Goal: Information Seeking & Learning: Learn about a topic

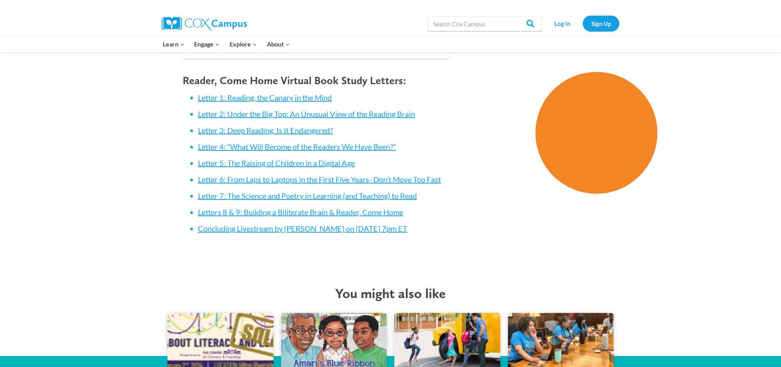
scroll to position [1112, 0]
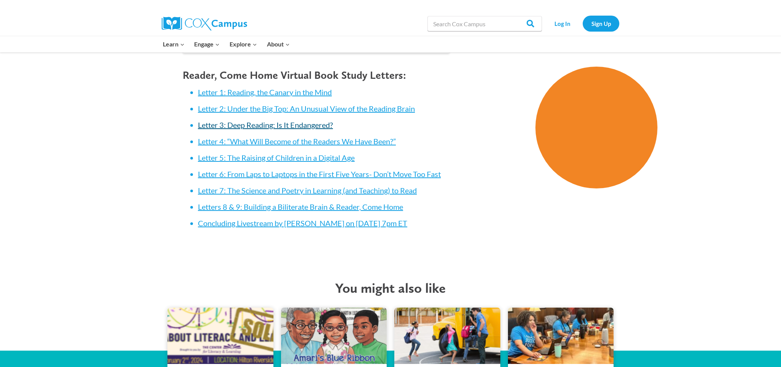
click at [233, 126] on link "Letter 3: Deep Reading: Is It Endangered?" at bounding box center [265, 124] width 135 height 9
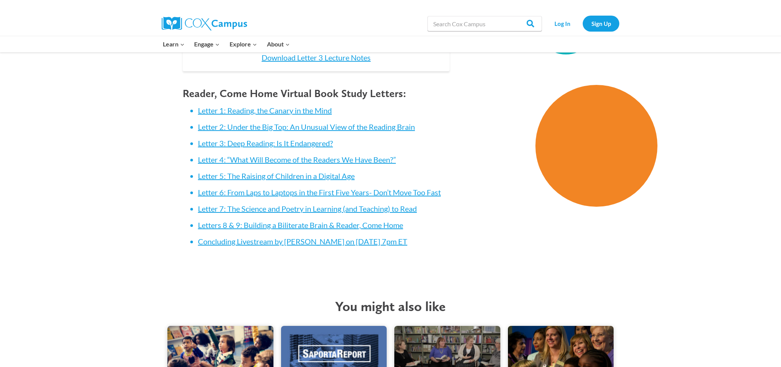
scroll to position [1093, 0]
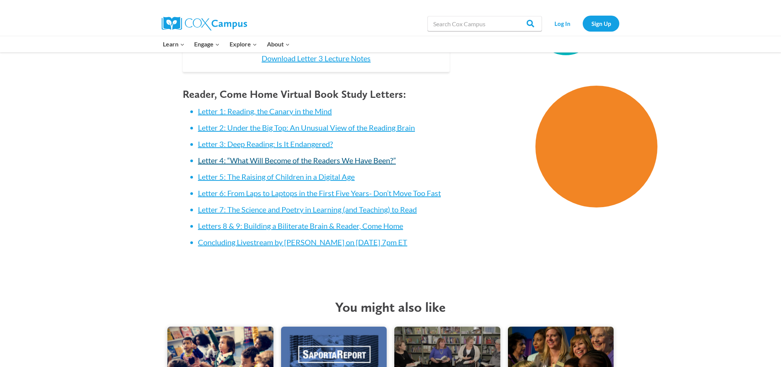
click at [233, 164] on link "Letter 4: “What Will Become of the Readers We Have Been?”" at bounding box center [297, 160] width 198 height 9
